Goal: Information Seeking & Learning: Learn about a topic

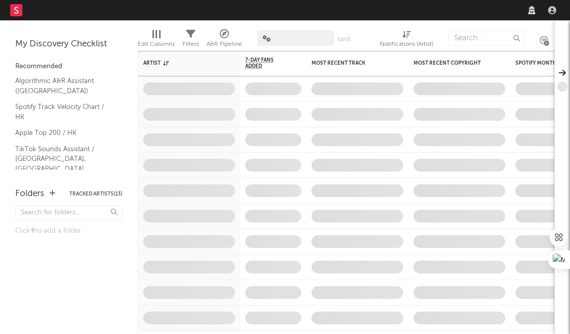
select select "other"
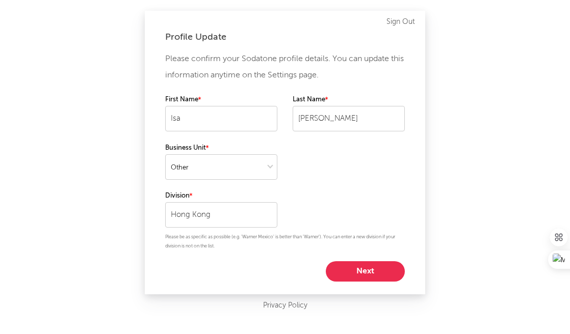
click at [377, 278] on button "Next" at bounding box center [365, 272] width 79 height 20
select select "marketing"
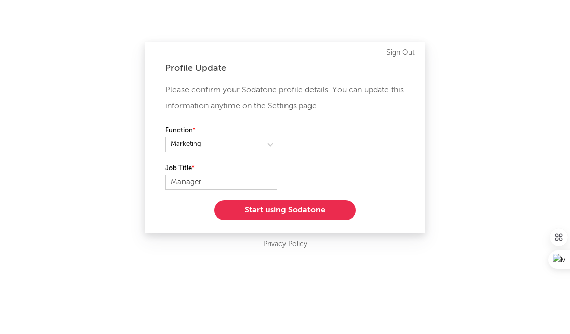
click at [314, 214] on button "Start using Sodatone" at bounding box center [285, 210] width 142 height 20
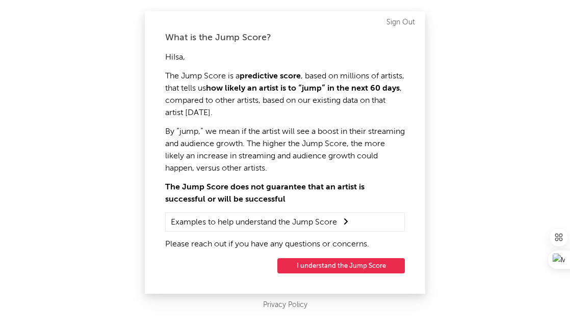
click at [383, 269] on button "I understand the Jump Score" at bounding box center [340, 265] width 127 height 15
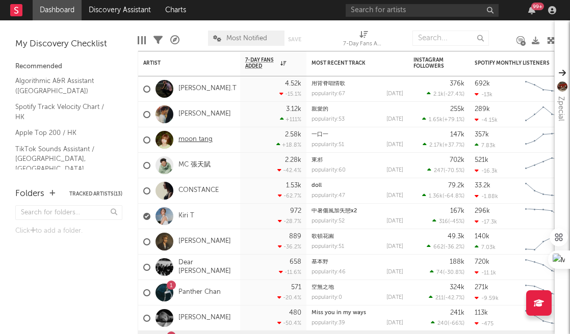
click at [199, 139] on link "moon tang" at bounding box center [195, 140] width 34 height 9
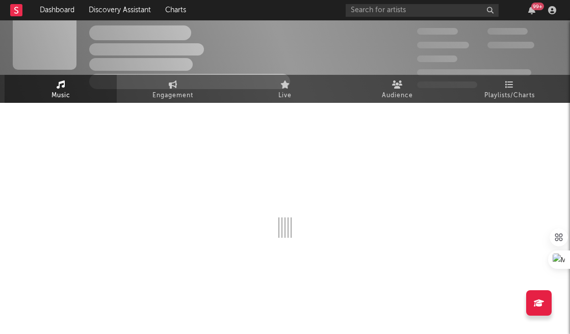
scroll to position [18, 0]
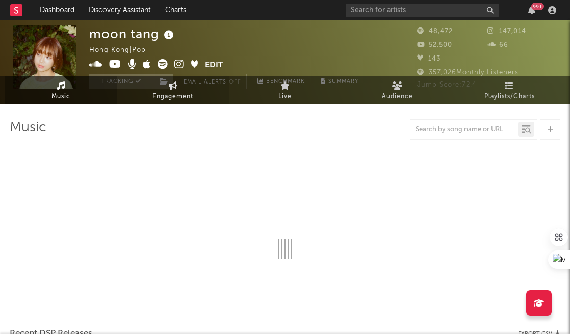
click at [174, 93] on span "Engagement" at bounding box center [172, 97] width 41 height 12
select select "1w"
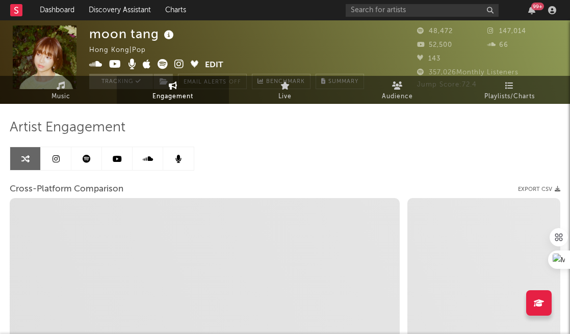
click at [59, 156] on icon at bounding box center [56, 159] width 7 height 8
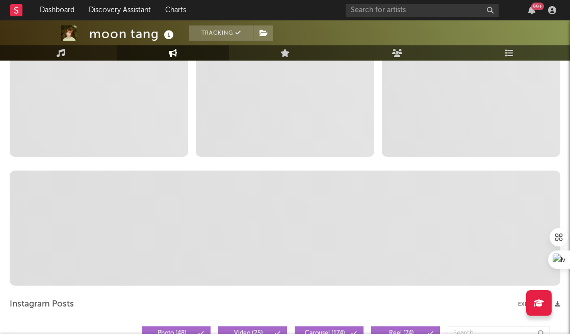
select select "6m"
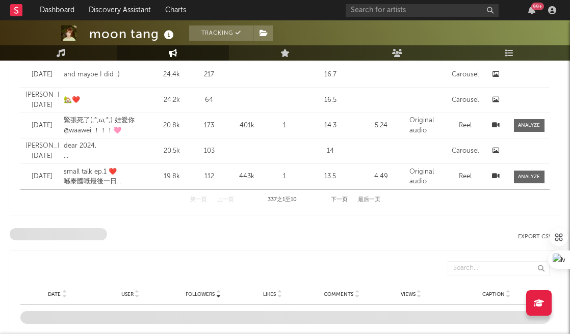
scroll to position [1169, 0]
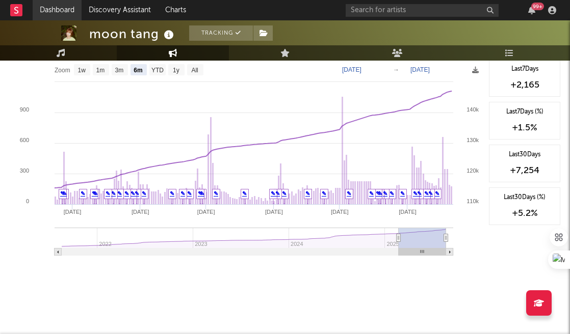
click at [45, 7] on link "Dashboard" at bounding box center [57, 10] width 49 height 20
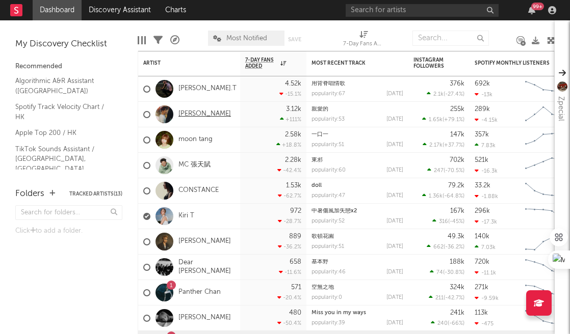
click at [203, 114] on link "Kaho Hung" at bounding box center [204, 114] width 53 height 9
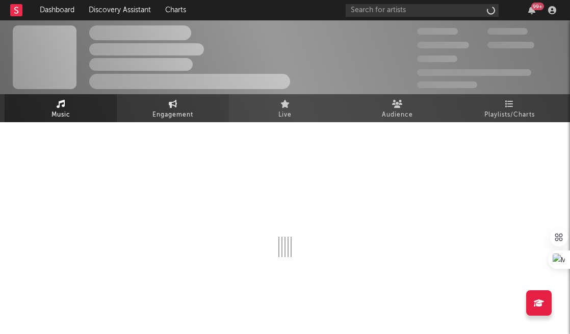
click at [177, 106] on link "Engagement" at bounding box center [173, 108] width 112 height 28
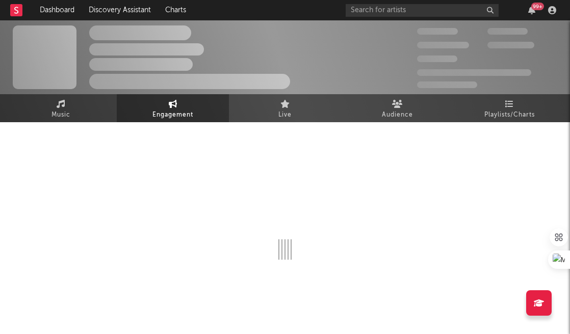
select select "1w"
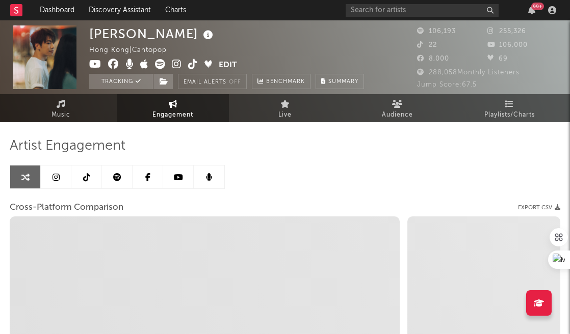
click at [57, 180] on icon at bounding box center [56, 177] width 7 height 8
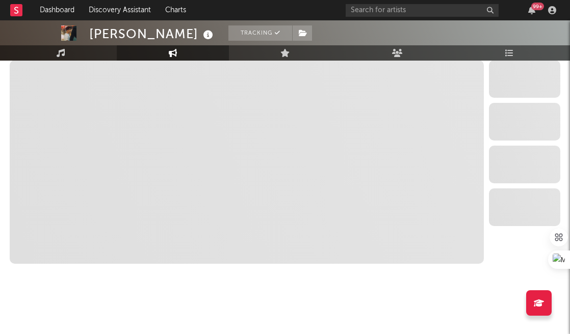
scroll to position [1165, 0]
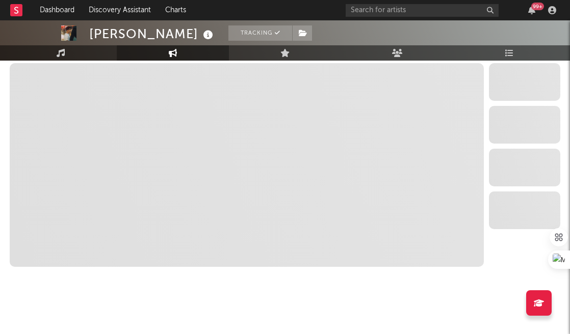
select select "6m"
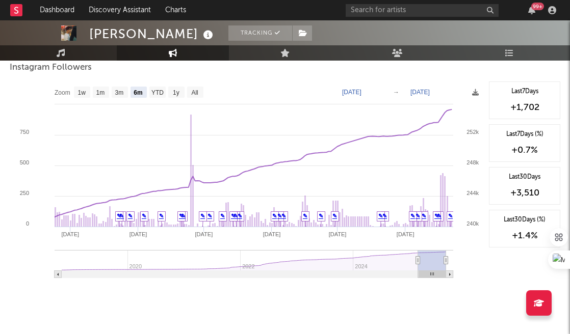
scroll to position [1592, 0]
click at [52, 8] on link "Dashboard" at bounding box center [57, 10] width 49 height 20
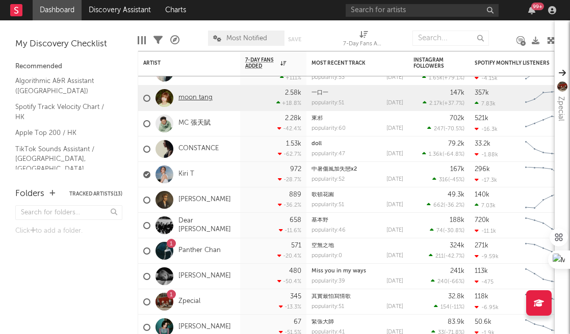
click at [193, 96] on link "moon tang" at bounding box center [195, 98] width 34 height 9
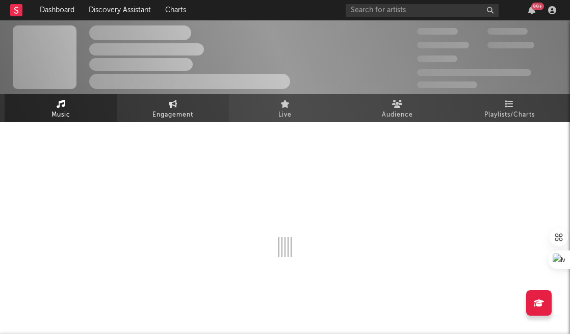
click at [175, 105] on icon at bounding box center [173, 104] width 9 height 8
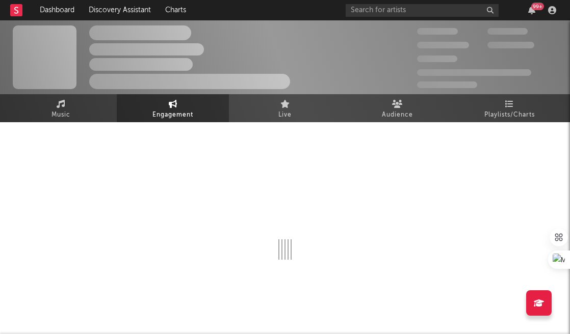
select select "1w"
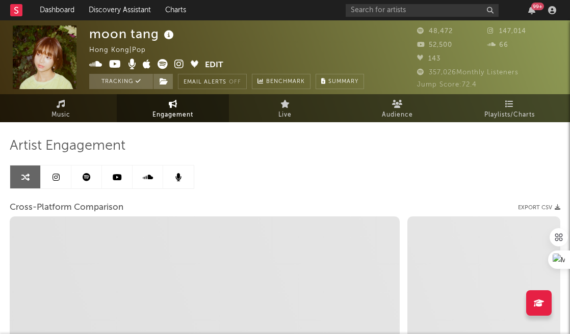
click at [56, 179] on icon at bounding box center [56, 177] width 7 height 8
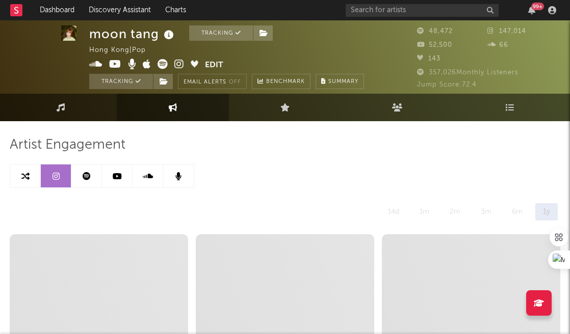
select select "6m"
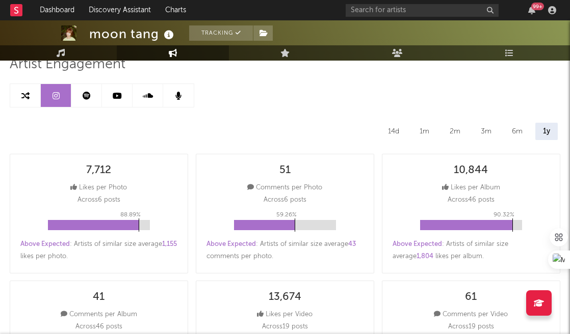
scroll to position [43, 0]
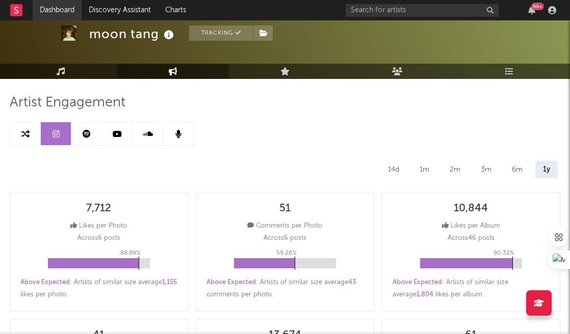
click at [69, 12] on link "Dashboard" at bounding box center [57, 10] width 49 height 20
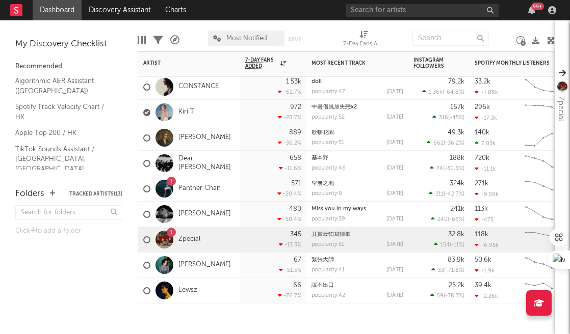
click at [195, 208] on div "Nancy Kwai" at bounding box center [187, 215] width 88 height 30
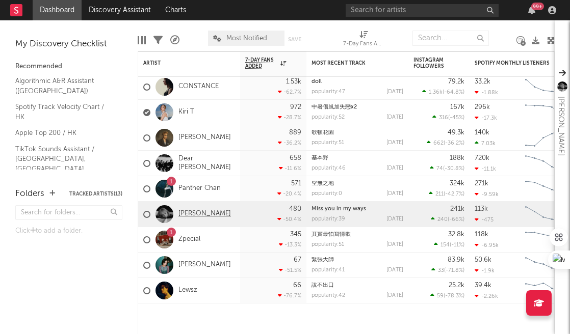
click at [196, 214] on link "Nancy Kwai" at bounding box center [204, 214] width 53 height 9
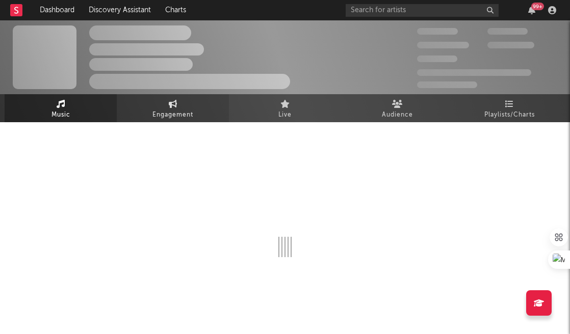
click at [162, 108] on link "Engagement" at bounding box center [173, 108] width 112 height 28
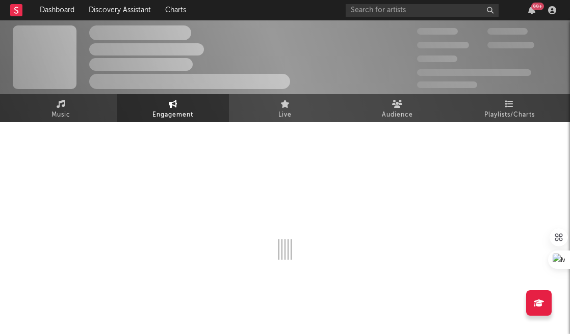
select select "1w"
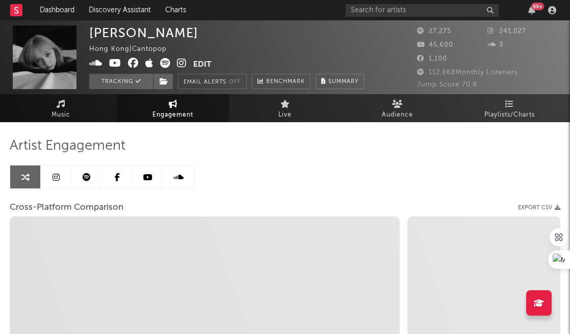
click at [59, 176] on icon at bounding box center [56, 177] width 7 height 8
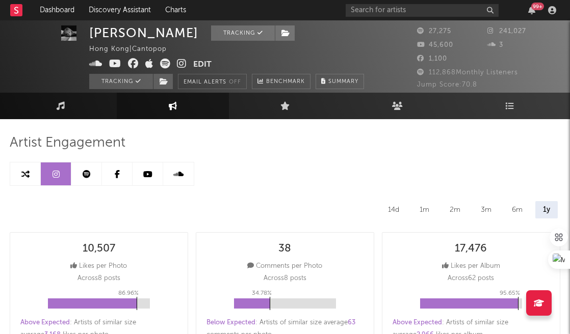
select select "6m"
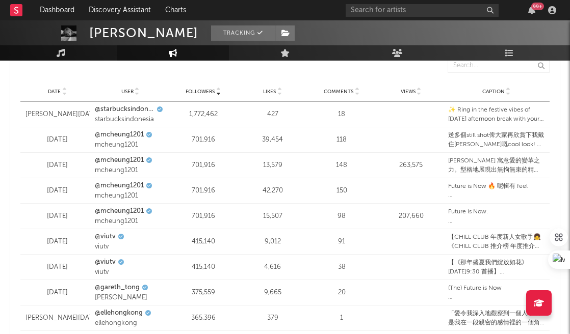
scroll to position [1601, 0]
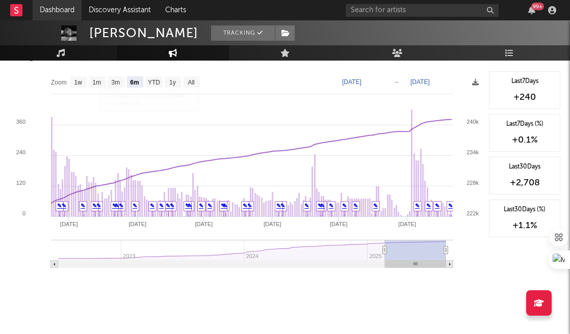
click at [53, 6] on link "Dashboard" at bounding box center [57, 10] width 49 height 20
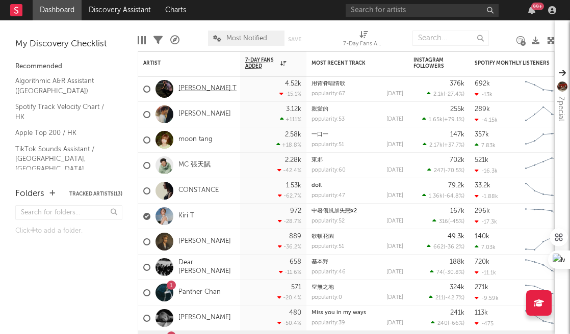
click at [181, 90] on link "Gareth.T" at bounding box center [207, 89] width 58 height 9
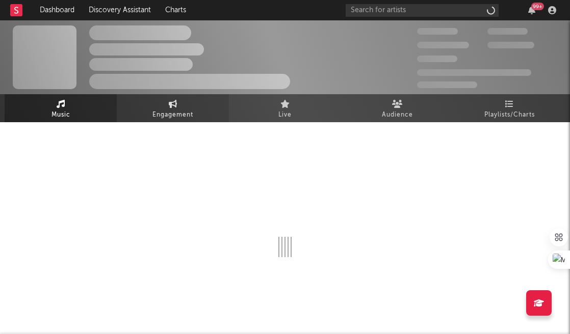
click at [160, 117] on span "Engagement" at bounding box center [172, 115] width 41 height 12
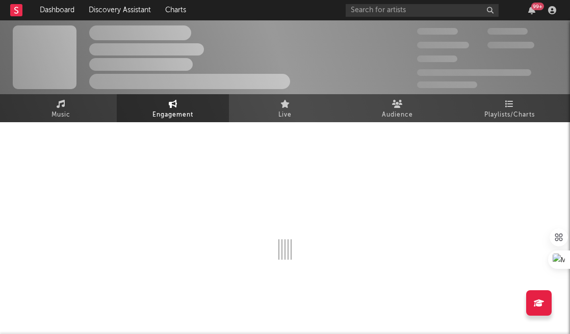
select select "1w"
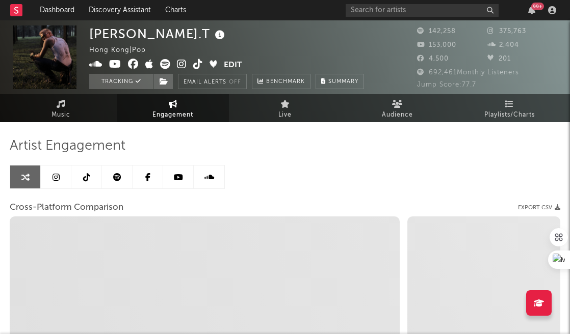
click at [62, 179] on link at bounding box center [56, 177] width 31 height 23
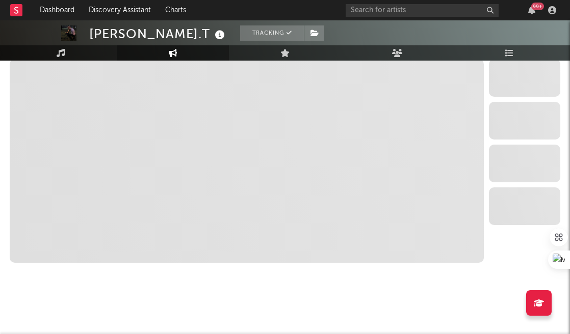
scroll to position [1169, 0]
select select "6m"
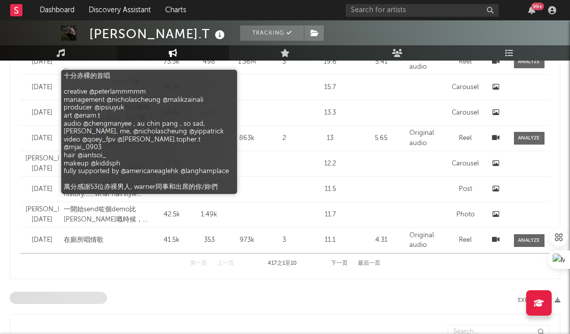
scroll to position [542, 0]
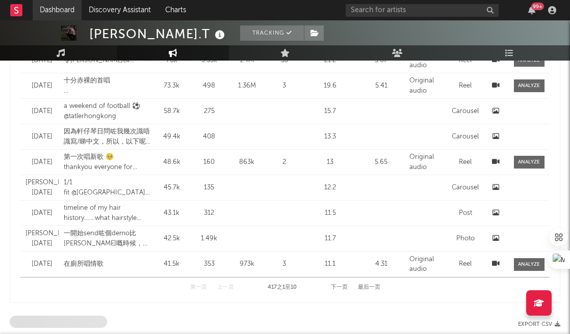
click at [64, 8] on link "Dashboard" at bounding box center [57, 10] width 49 height 20
